Goal: Task Accomplishment & Management: Use online tool/utility

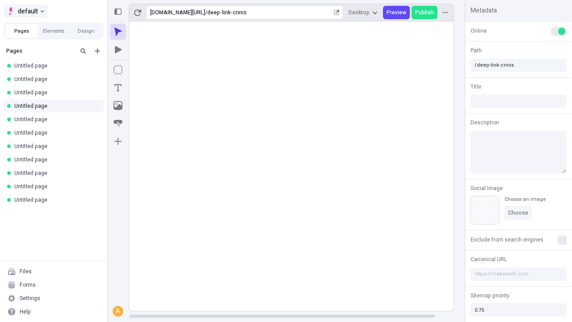
click at [25, 11] on span "default" at bounding box center [28, 11] width 20 height 11
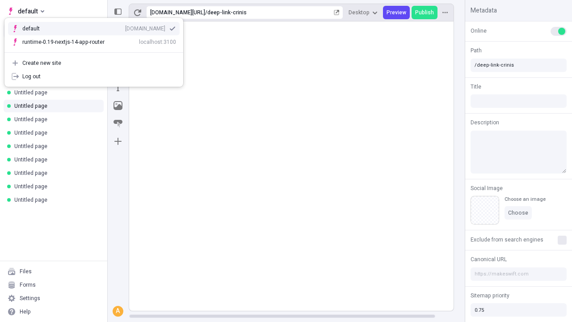
click at [125, 27] on div "[DOMAIN_NAME]" at bounding box center [145, 28] width 40 height 7
click at [97, 51] on icon "Add new" at bounding box center [97, 50] width 5 height 5
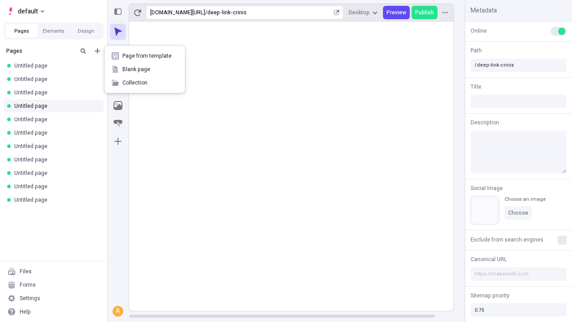
click at [145, 69] on span "Blank page" at bounding box center [149, 69] width 55 height 7
type input "/deep-link-voluptatem"
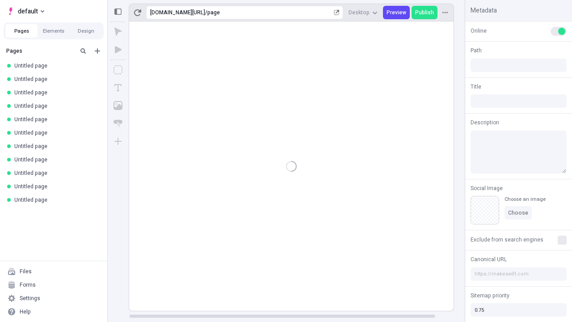
type input "/page"
